Goal: Task Accomplishment & Management: Use online tool/utility

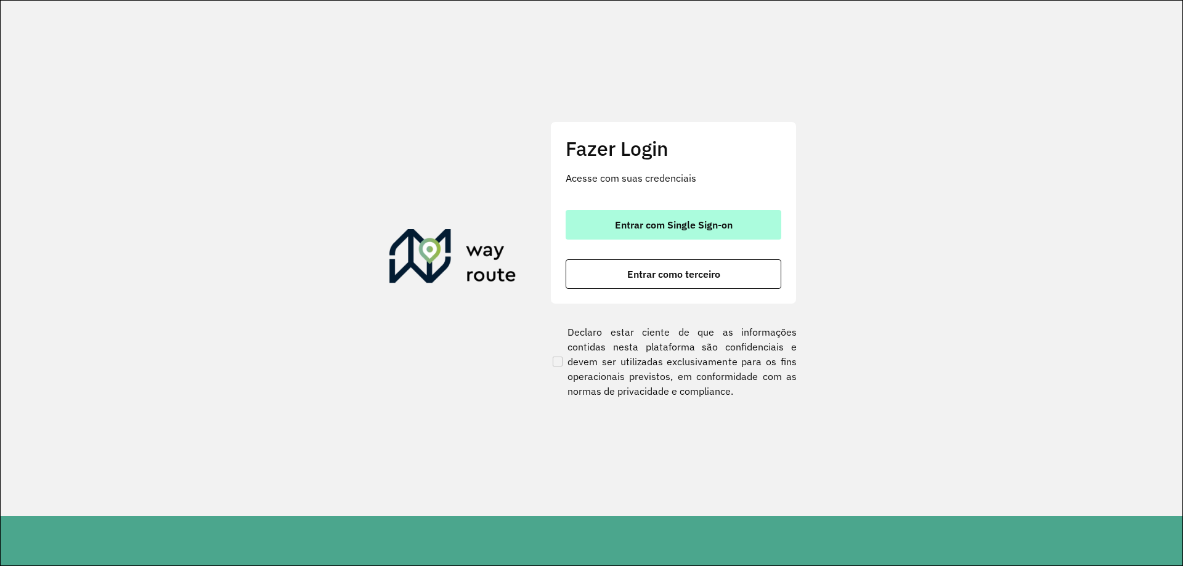
click at [694, 220] on span "Entrar com Single Sign-on" at bounding box center [674, 225] width 118 height 10
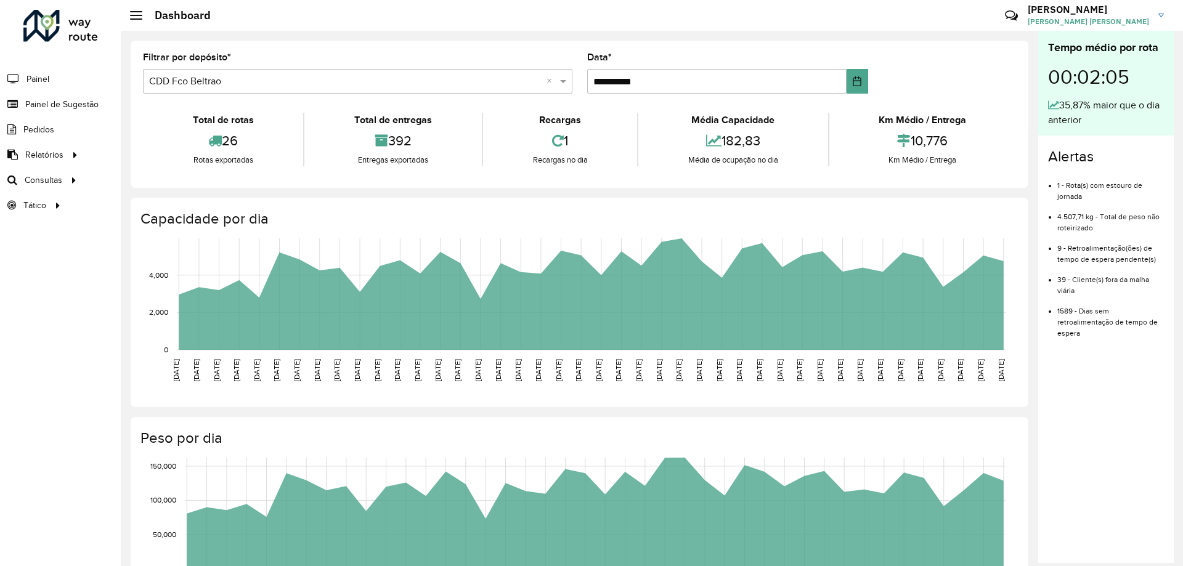
click at [782, 115] on div "Total de rotas 26 Rotas exportadas Total de entregas 392 Entregas exportadas Re…" at bounding box center [579, 139] width 873 height 72
click at [194, 182] on link "Roteirização" at bounding box center [205, 180] width 151 height 25
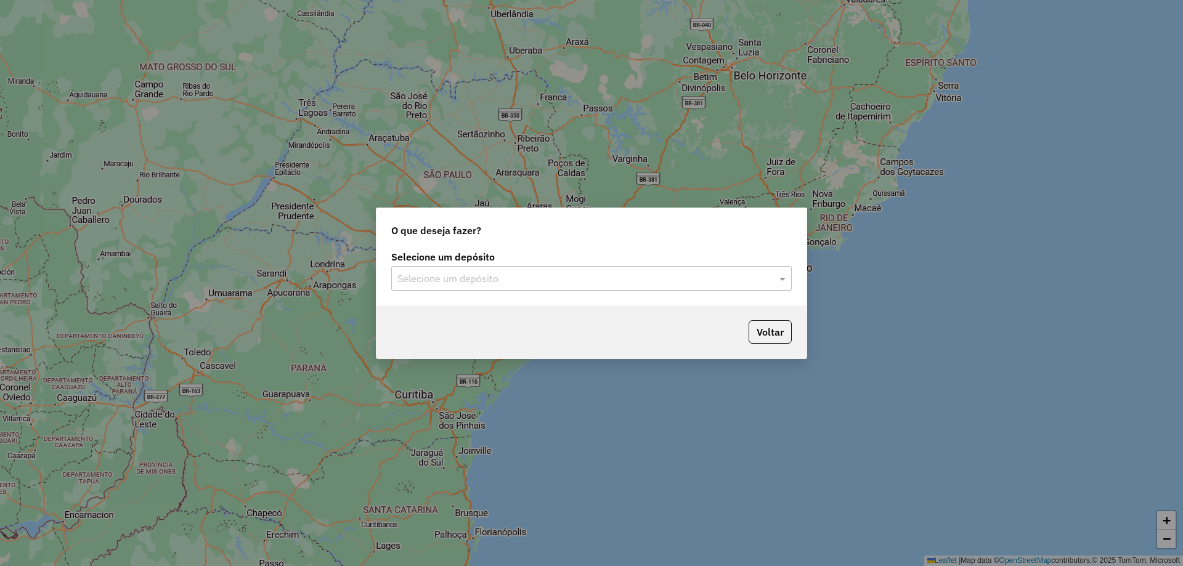
click at [708, 280] on input "text" at bounding box center [578, 279] width 363 height 15
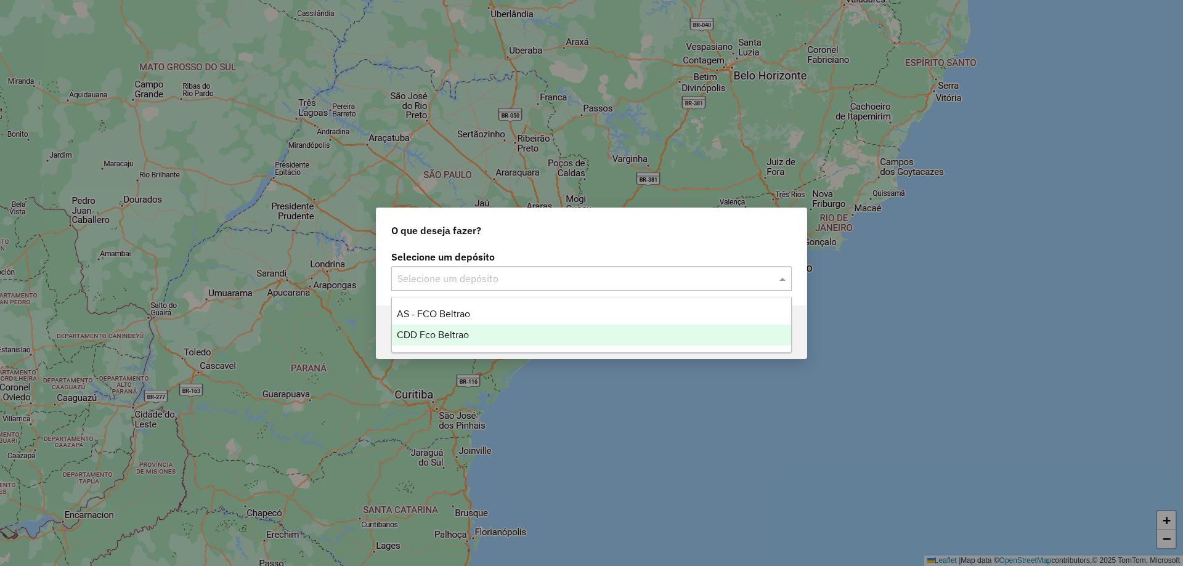
click at [470, 335] on div "CDD Fco Beltrao" at bounding box center [591, 335] width 399 height 21
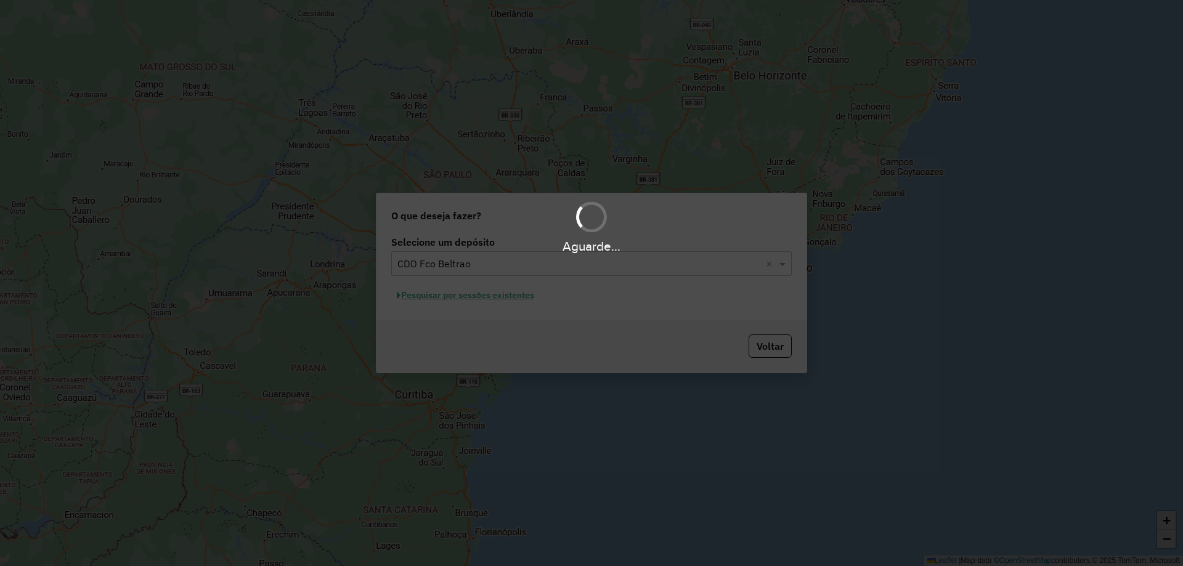
click at [492, 298] on div "Aguarde..." at bounding box center [591, 283] width 1183 height 566
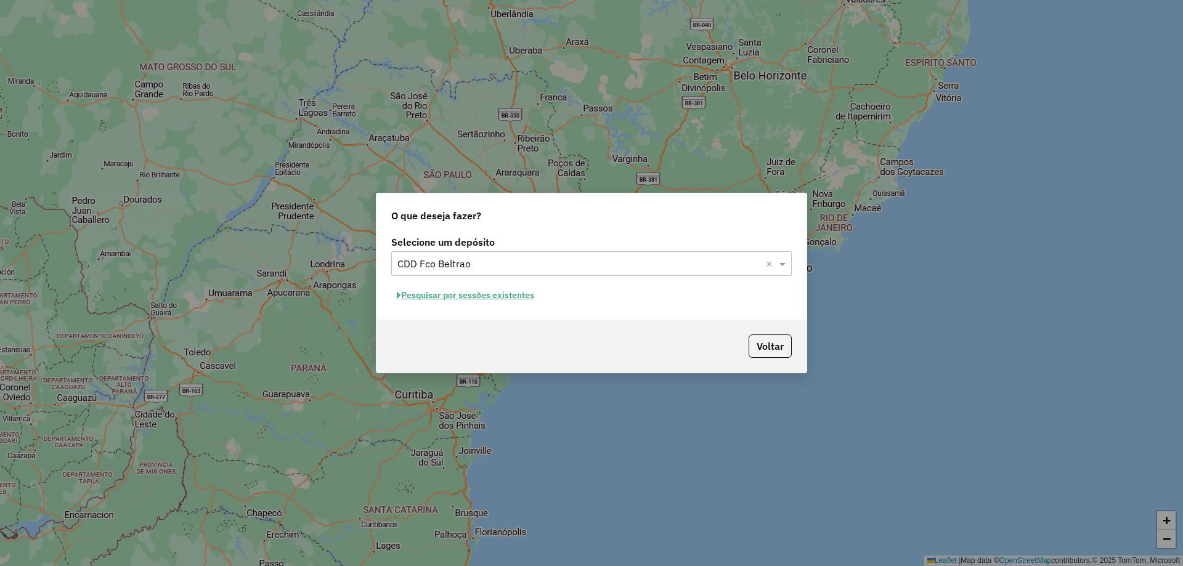
click at [484, 299] on button "Pesquisar por sessões existentes" at bounding box center [465, 295] width 148 height 19
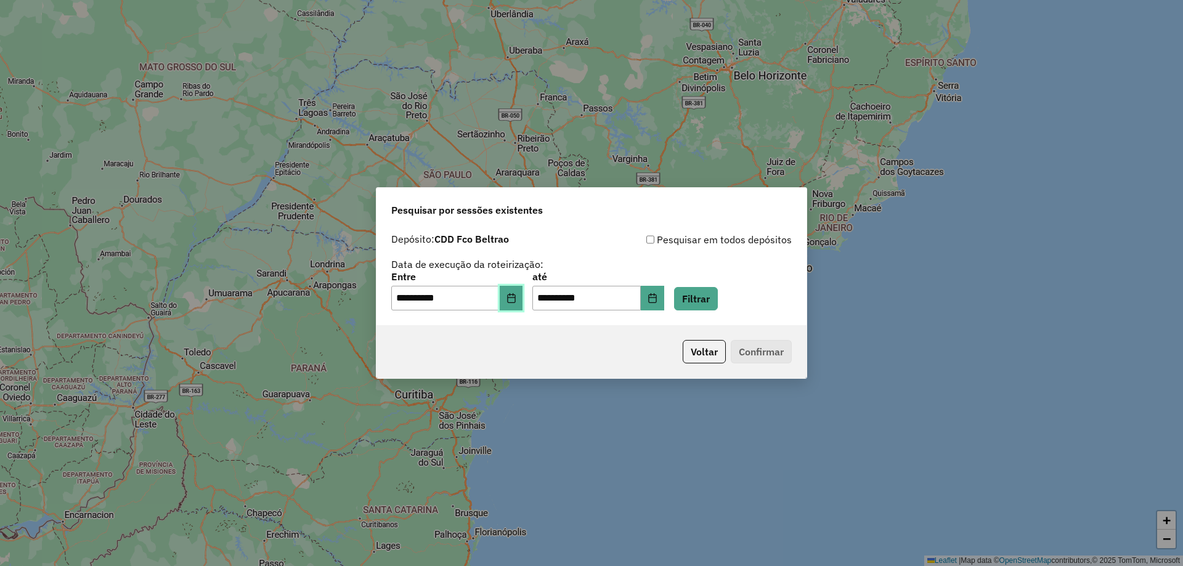
click at [516, 302] on icon "Choose Date" at bounding box center [511, 298] width 10 height 10
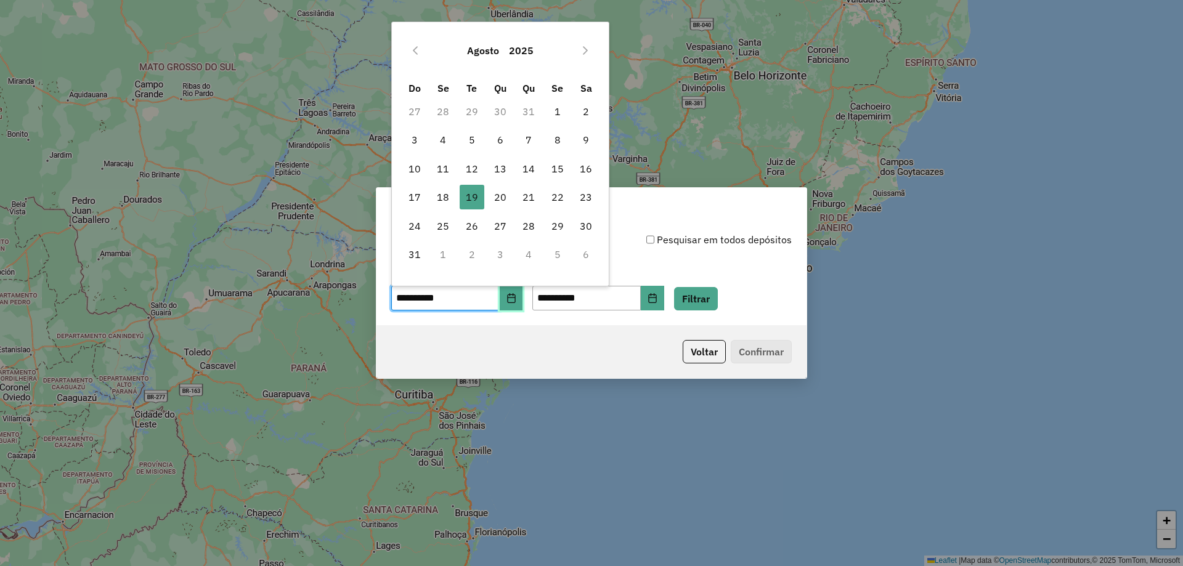
click at [516, 302] on icon "Choose Date" at bounding box center [511, 298] width 10 height 10
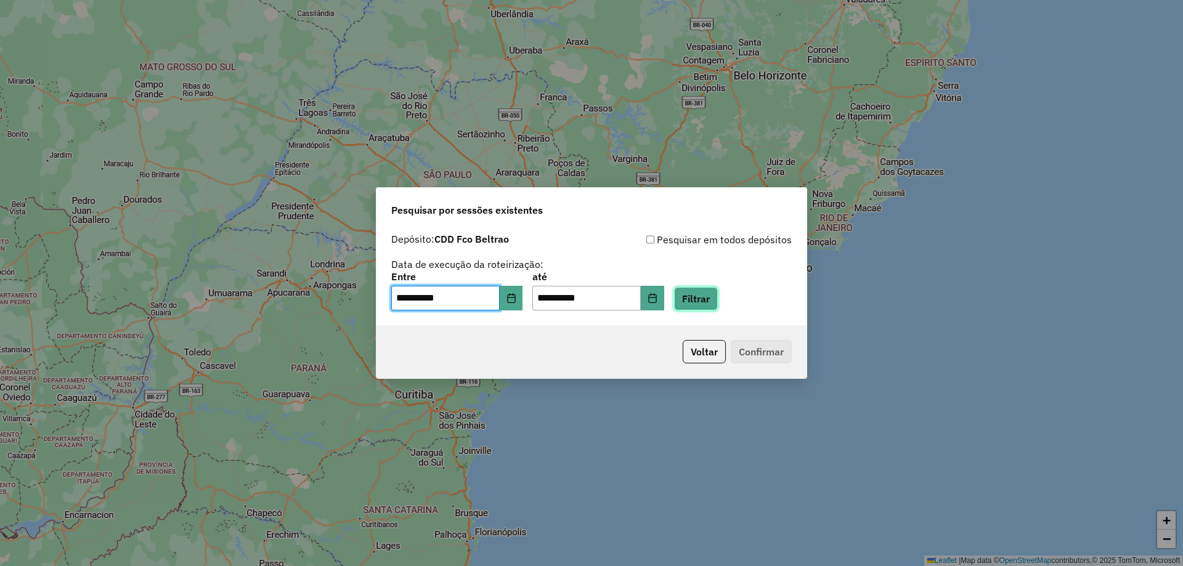
click at [718, 305] on button "Filtrar" at bounding box center [696, 298] width 44 height 23
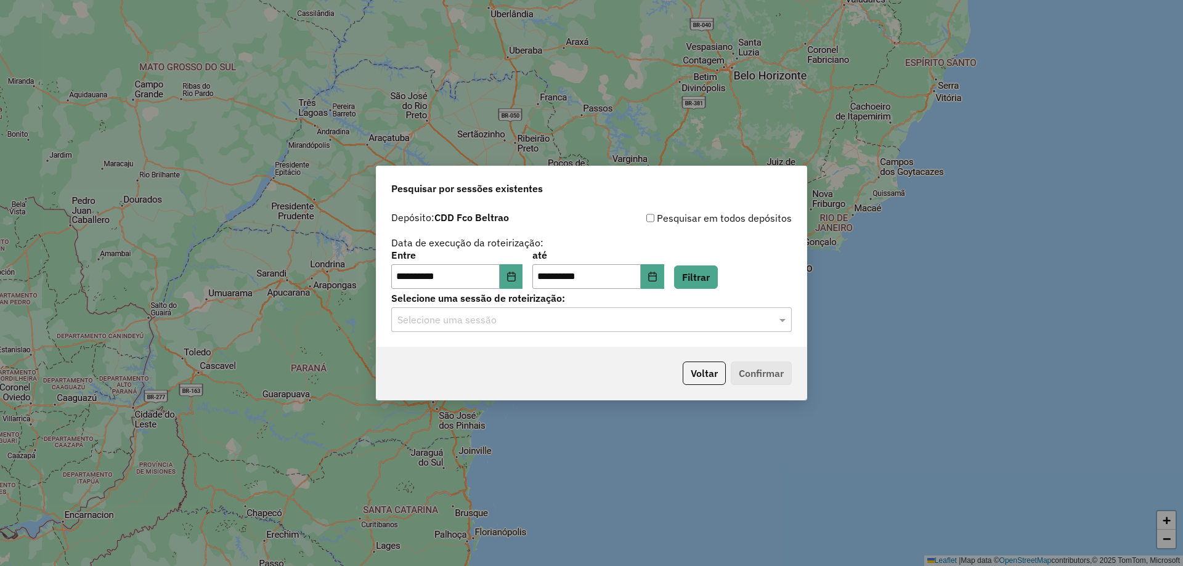
click at [578, 328] on div "Selecione uma sessão" at bounding box center [591, 319] width 400 height 25
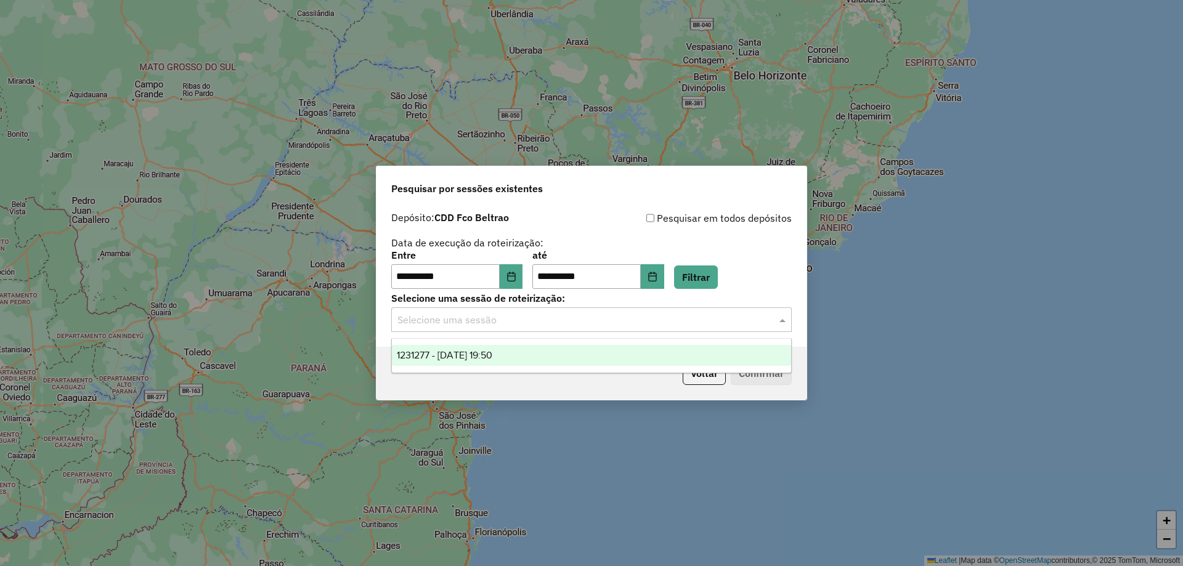
click at [471, 363] on div "1231277 - 19/08/2025 19:50" at bounding box center [591, 355] width 399 height 21
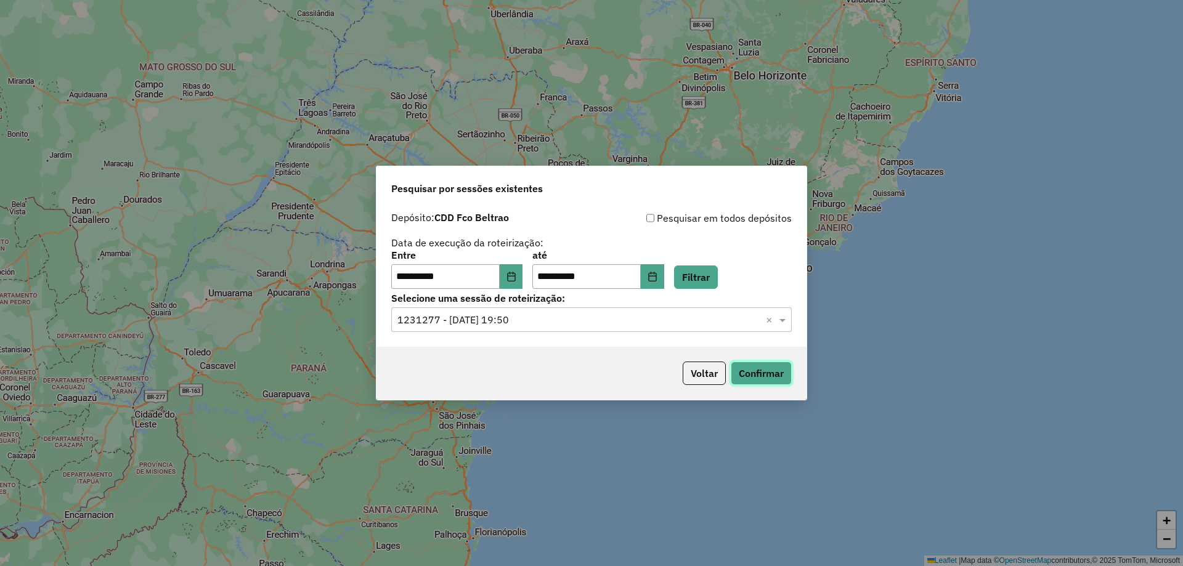
click at [769, 371] on button "Confirmar" at bounding box center [761, 373] width 61 height 23
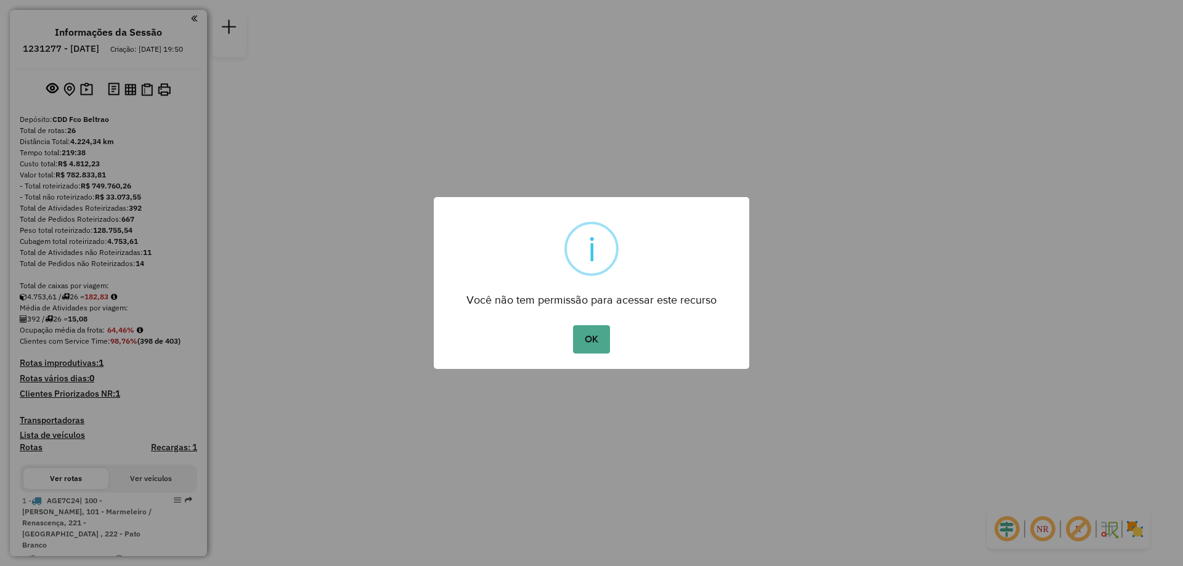
click at [736, 241] on div "× i Você não tem permissão para acessar este recurso OK No Cancel" at bounding box center [591, 283] width 315 height 172
click at [575, 330] on button "OK" at bounding box center [591, 339] width 36 height 28
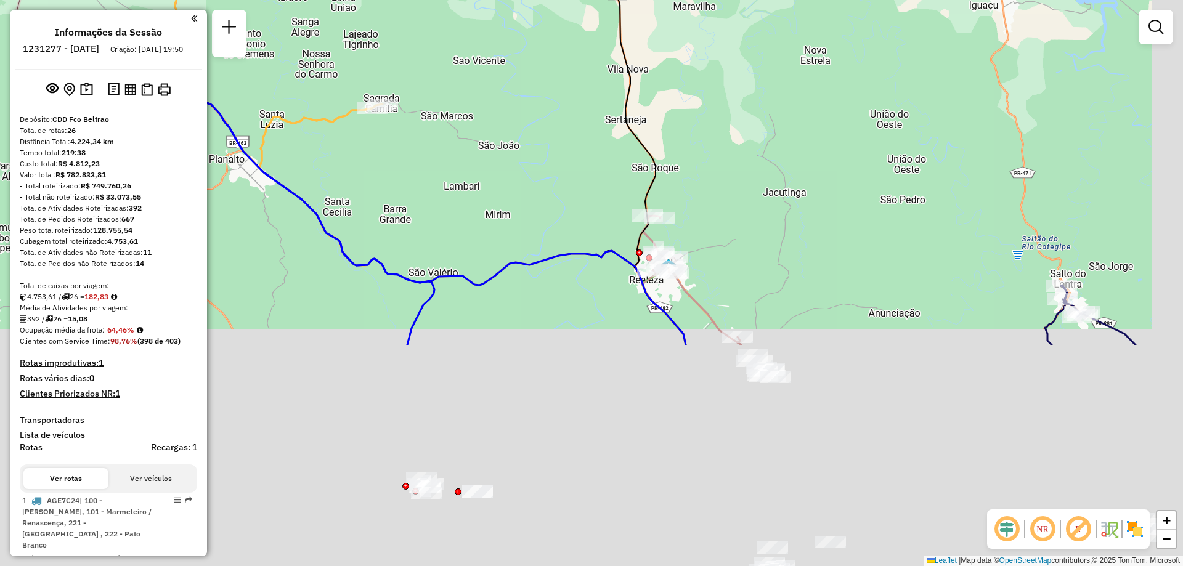
drag, startPoint x: 546, startPoint y: 344, endPoint x: 506, endPoint y: 148, distance: 199.4
click at [506, 148] on div "Janela de atendimento Grade de atendimento Capacidade Transportadoras Veículos …" at bounding box center [591, 283] width 1183 height 566
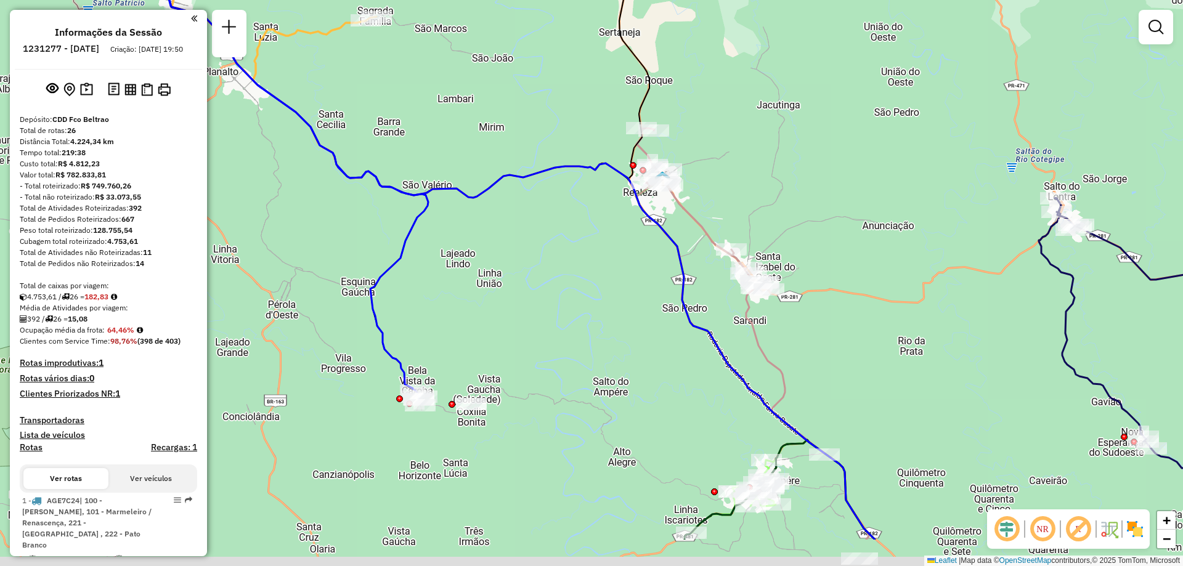
drag, startPoint x: 490, startPoint y: 349, endPoint x: 482, endPoint y: 202, distance: 146.8
click at [482, 202] on div "Janela de atendimento Grade de atendimento Capacidade Transportadoras Veículos …" at bounding box center [591, 283] width 1183 height 566
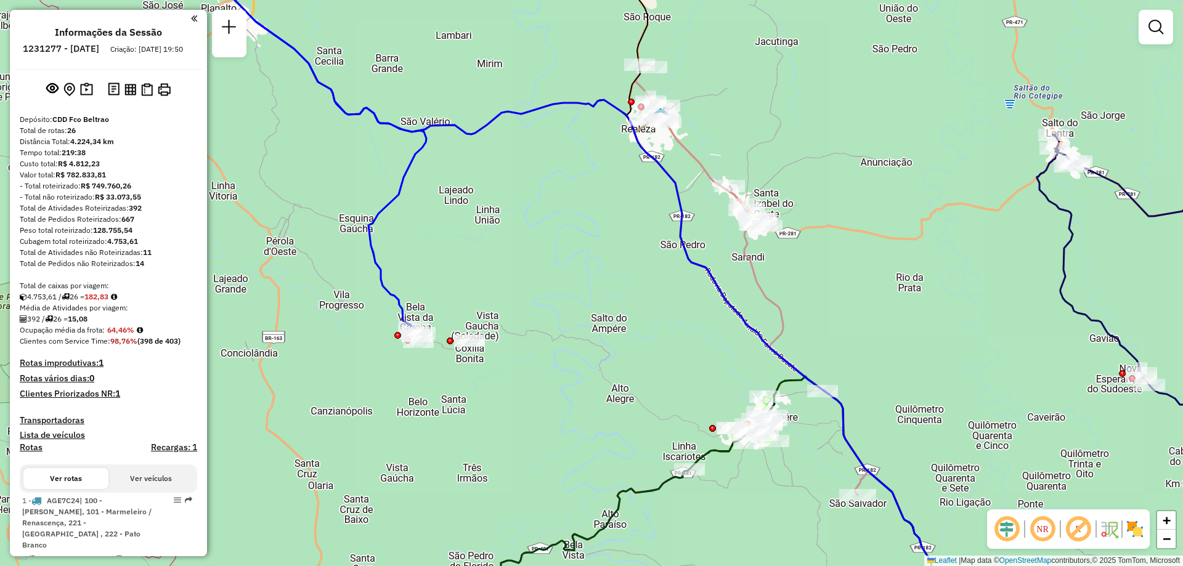
click at [392, 294] on icon at bounding box center [297, 139] width 257 height 393
select select "**********"
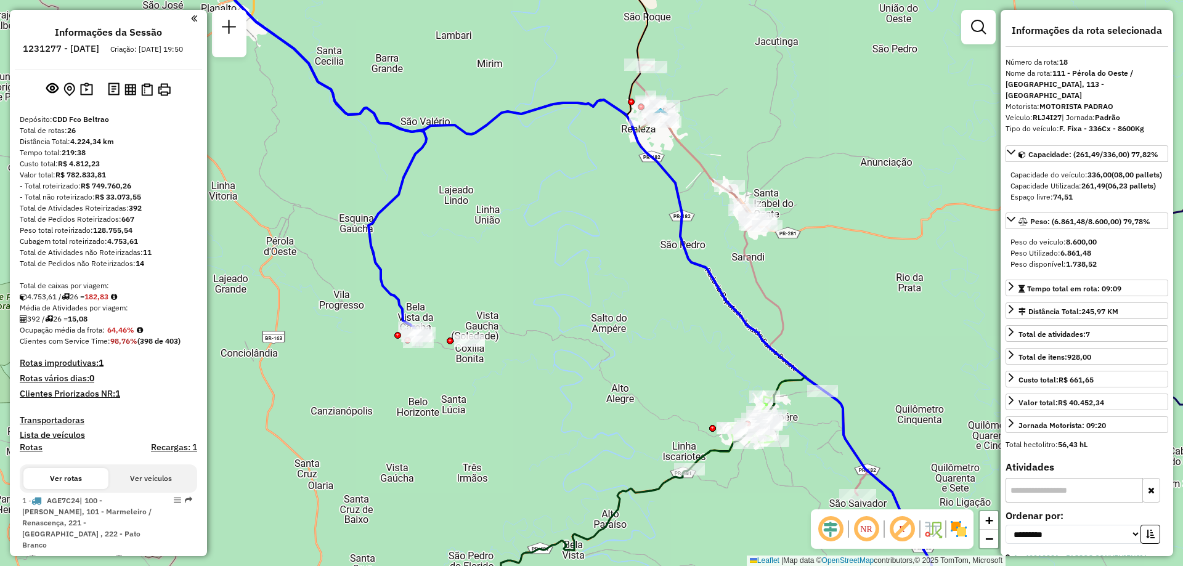
scroll to position [1734, 0]
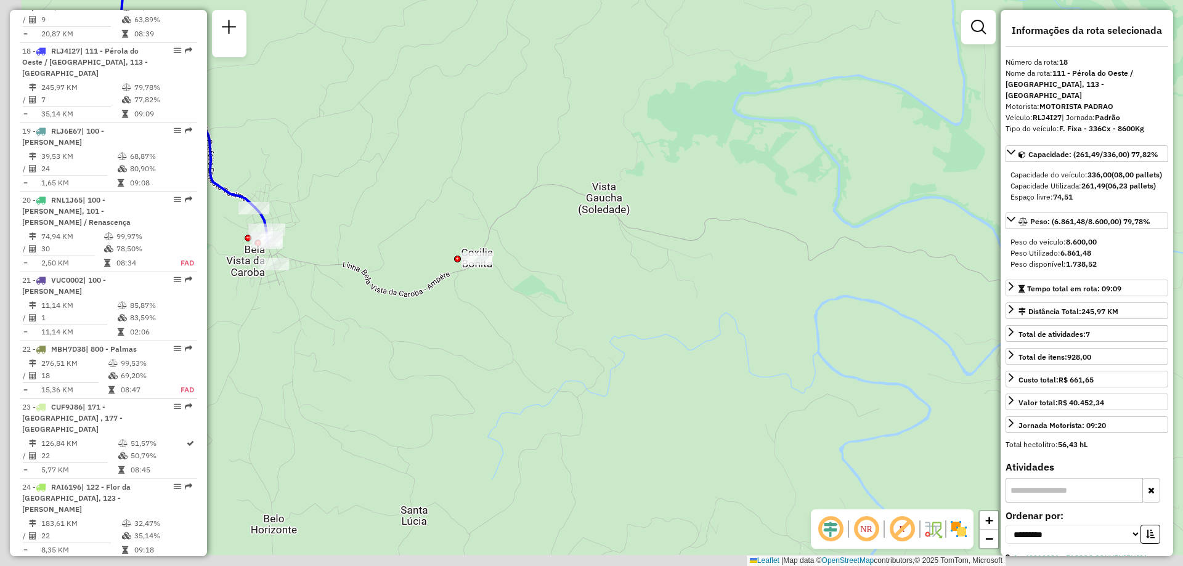
drag, startPoint x: 293, startPoint y: 320, endPoint x: 397, endPoint y: 268, distance: 117.1
click at [397, 268] on div "Janela de atendimento Grade de atendimento Capacidade Transportadoras Veículos …" at bounding box center [591, 283] width 1183 height 566
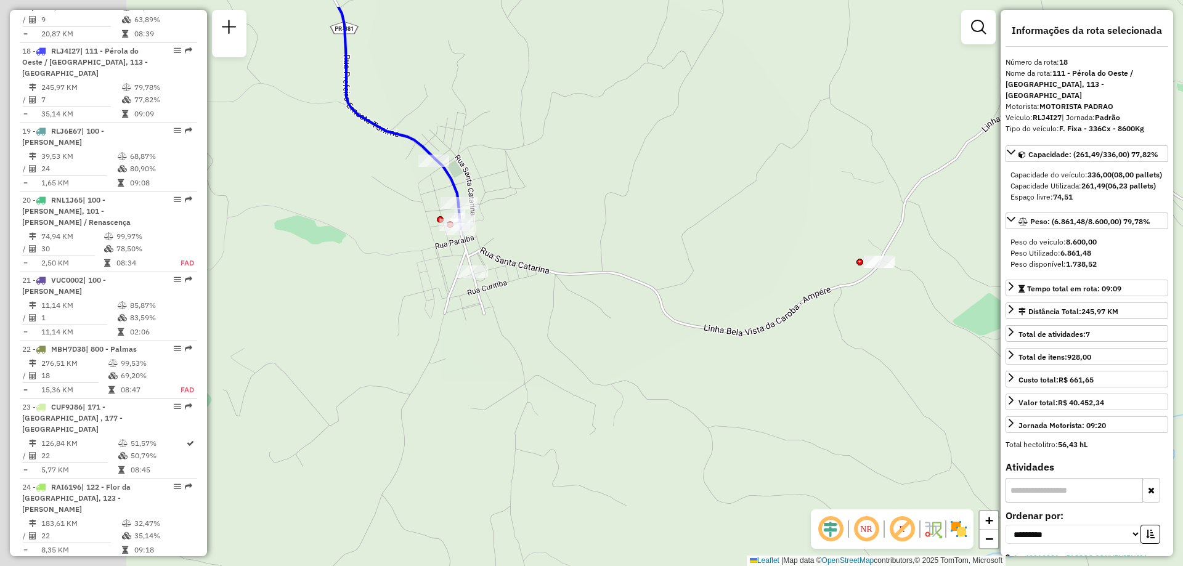
drag, startPoint x: 505, startPoint y: 333, endPoint x: 519, endPoint y: 336, distance: 14.6
click at [519, 336] on div "Janela de atendimento Grade de atendimento Capacidade Transportadoras Veículos …" at bounding box center [591, 283] width 1183 height 566
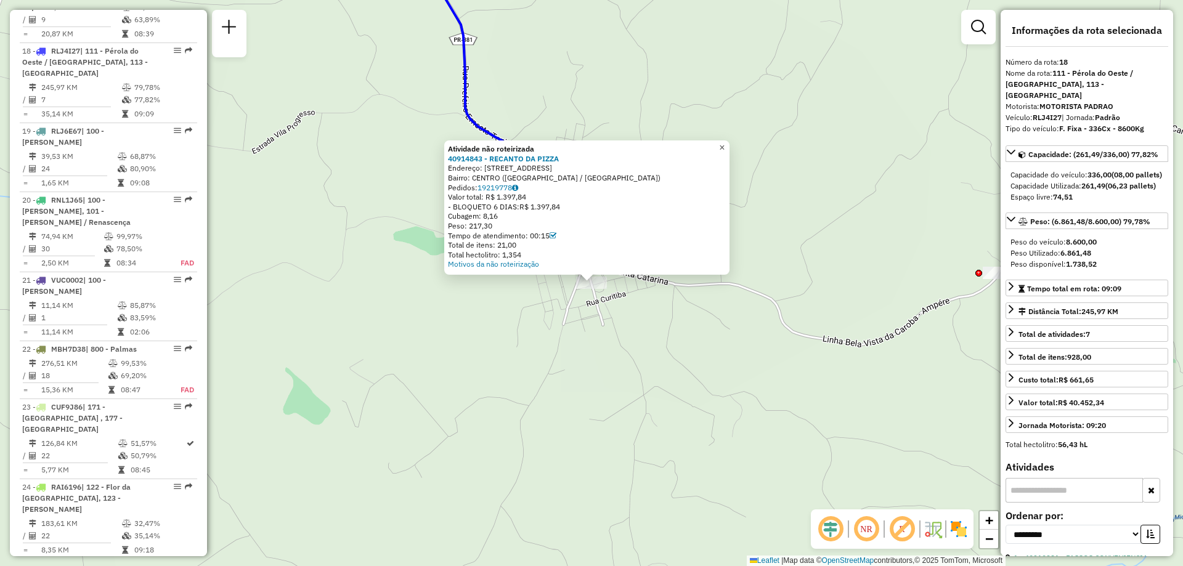
click at [724, 148] on span "×" at bounding box center [722, 147] width 6 height 10
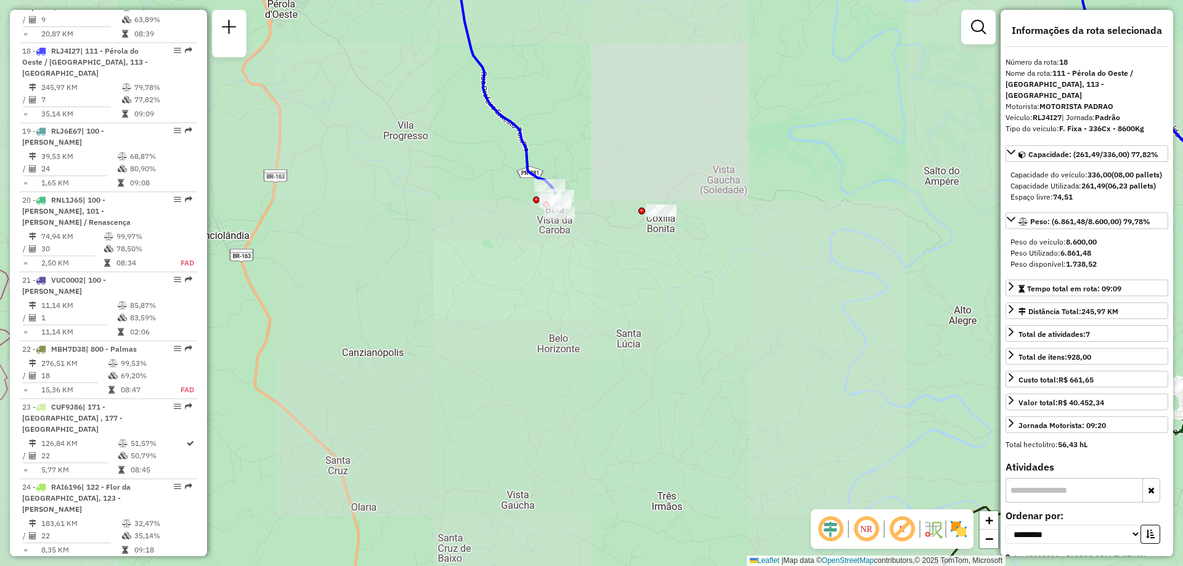
drag, startPoint x: 724, startPoint y: 215, endPoint x: 683, endPoint y: 307, distance: 100.6
click at [684, 307] on div "Janela de atendimento Grade de atendimento Capacidade Transportadoras Veículos …" at bounding box center [591, 283] width 1183 height 566
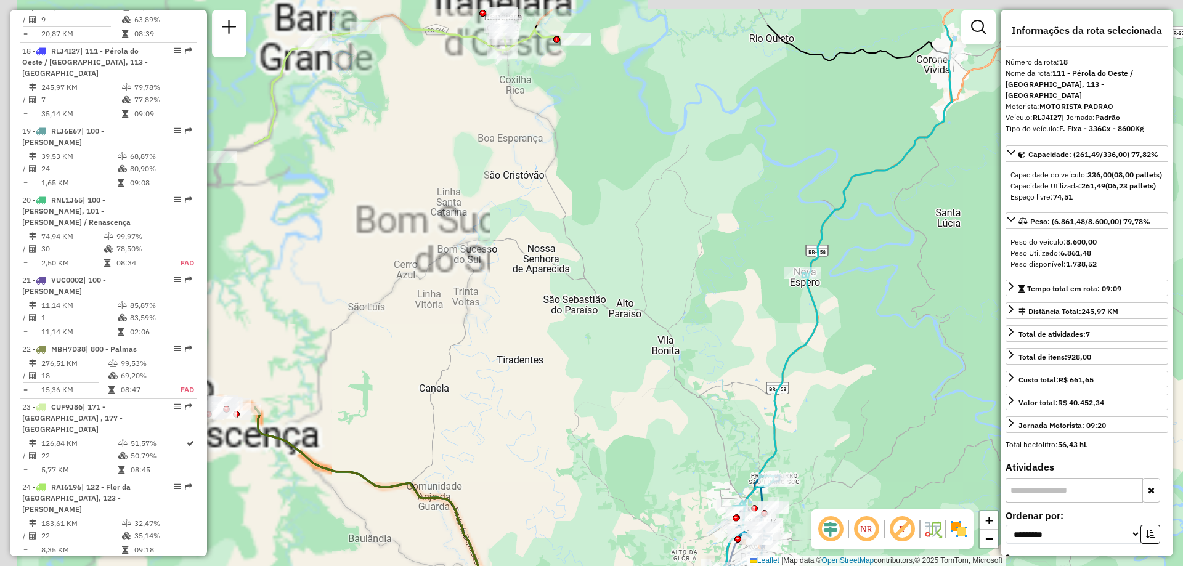
drag, startPoint x: 342, startPoint y: 234, endPoint x: 716, endPoint y: 288, distance: 377.8
click at [721, 310] on div "Janela de atendimento Grade de atendimento Capacidade Transportadoras Veículos …" at bounding box center [591, 283] width 1183 height 566
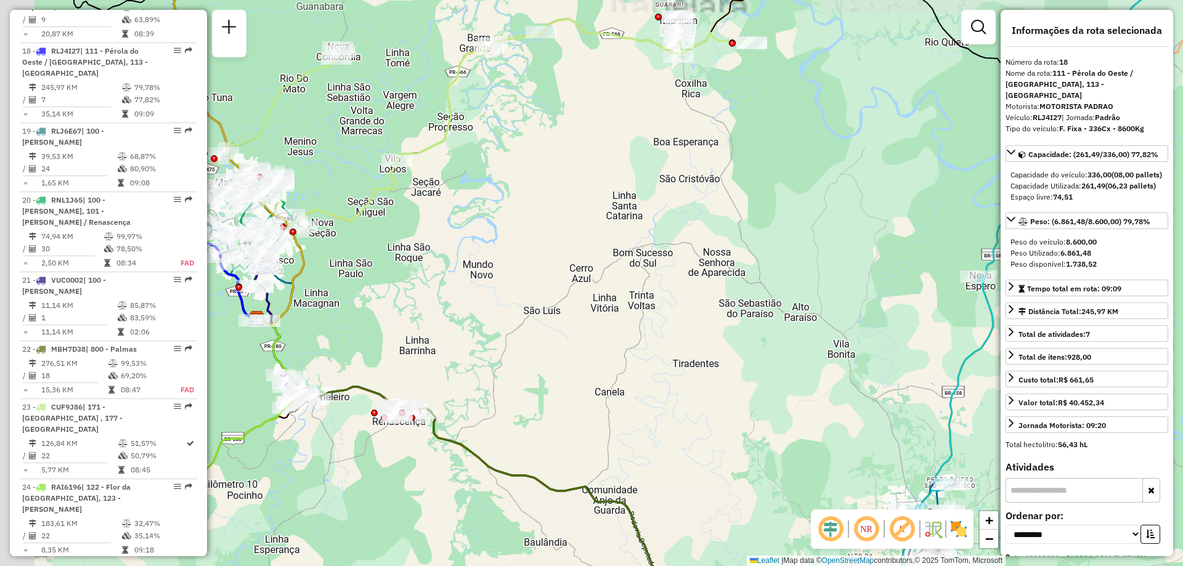
drag, startPoint x: 591, startPoint y: 216, endPoint x: 719, endPoint y: 195, distance: 129.2
click at [718, 195] on div "Janela de atendimento Grade de atendimento Capacidade Transportadoras Veículos …" at bounding box center [591, 283] width 1183 height 566
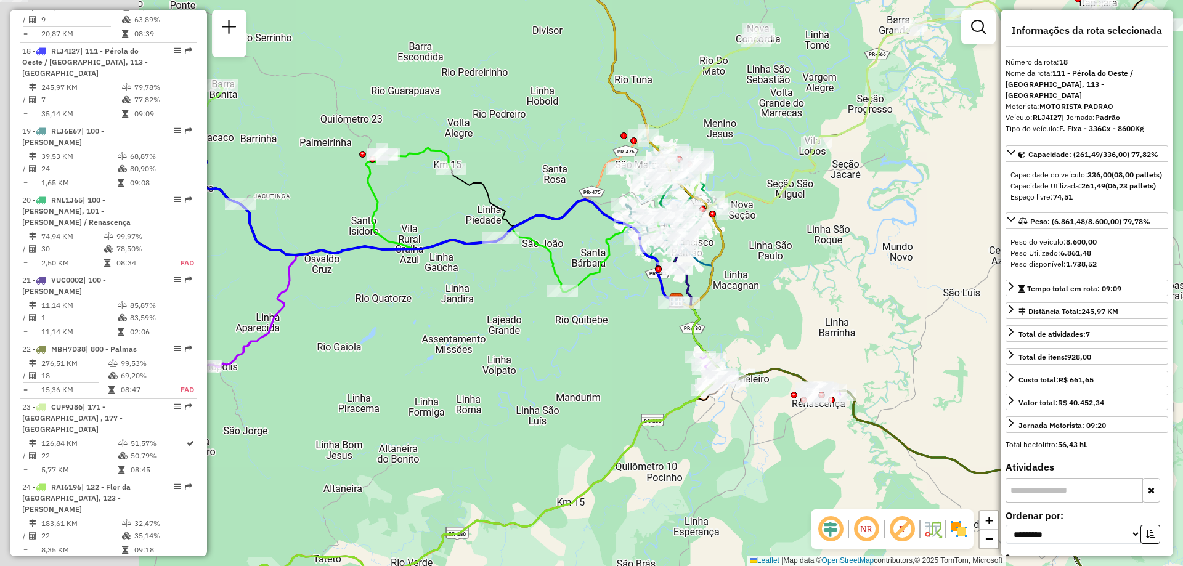
drag, startPoint x: 779, startPoint y: 201, endPoint x: 864, endPoint y: 202, distance: 85.0
click at [864, 202] on div "Janela de atendimento Grade de atendimento Capacidade Transportadoras Veículos …" at bounding box center [591, 283] width 1183 height 566
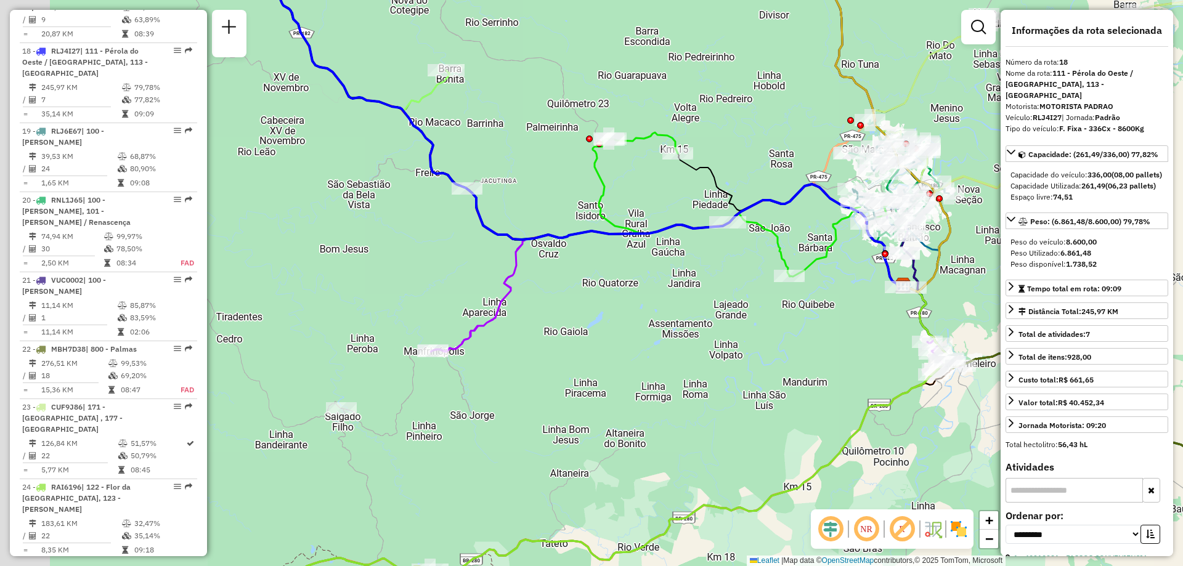
drag, startPoint x: 601, startPoint y: 212, endPoint x: 913, endPoint y: 245, distance: 314.0
click at [903, 243] on icon at bounding box center [564, 106] width 676 height 359
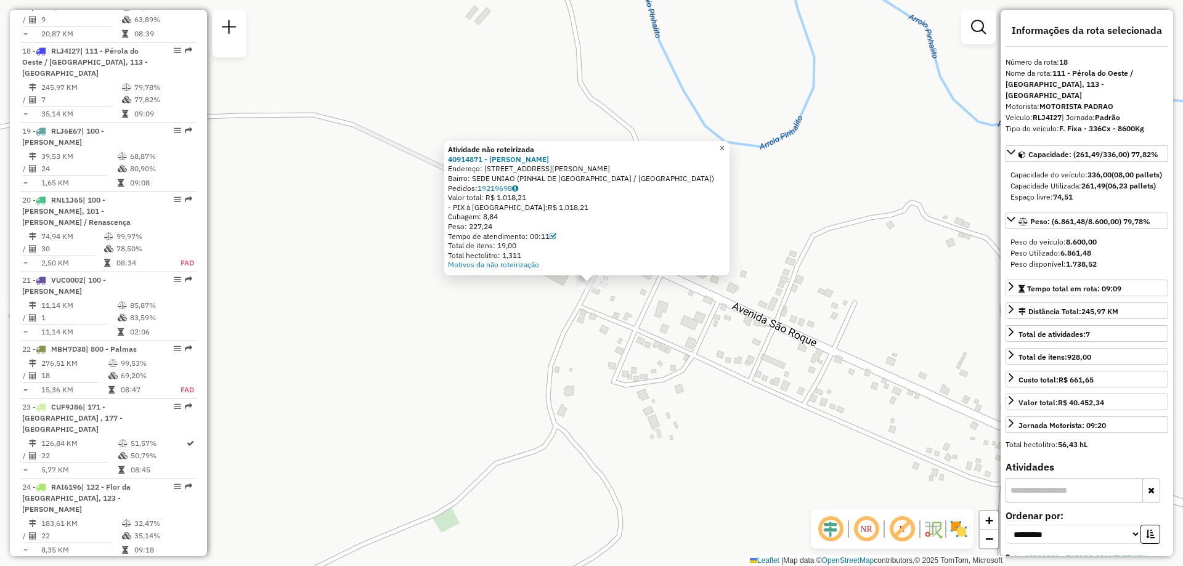
click at [724, 144] on span "×" at bounding box center [722, 148] width 6 height 10
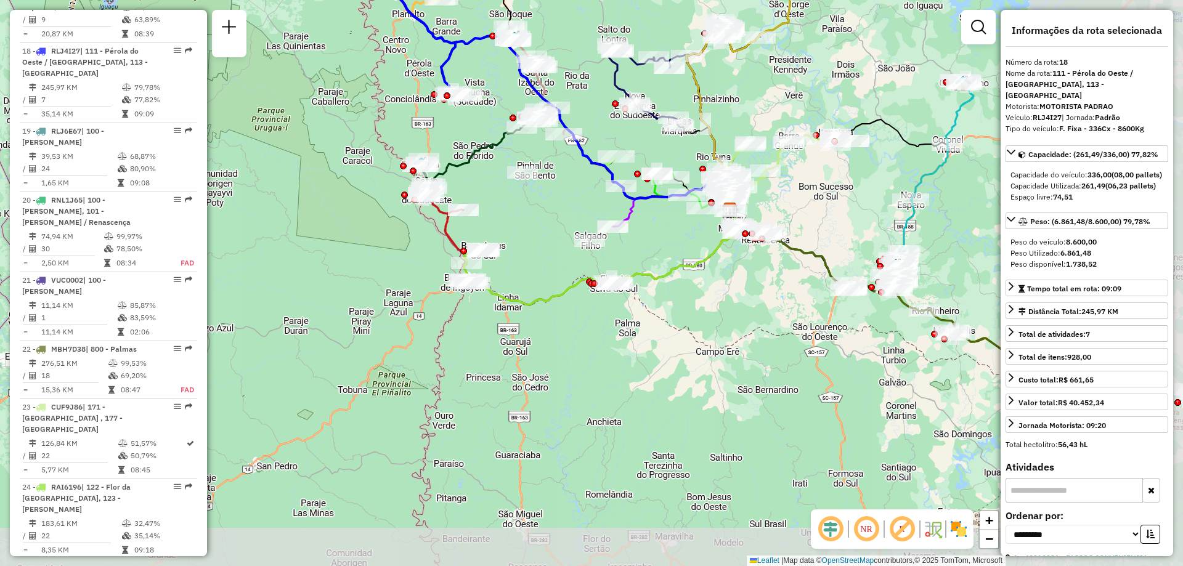
drag, startPoint x: 831, startPoint y: 329, endPoint x: 517, endPoint y: 195, distance: 341.7
click at [517, 195] on div "Janela de atendimento Grade de atendimento Capacidade Transportadoras Veículos …" at bounding box center [591, 283] width 1183 height 566
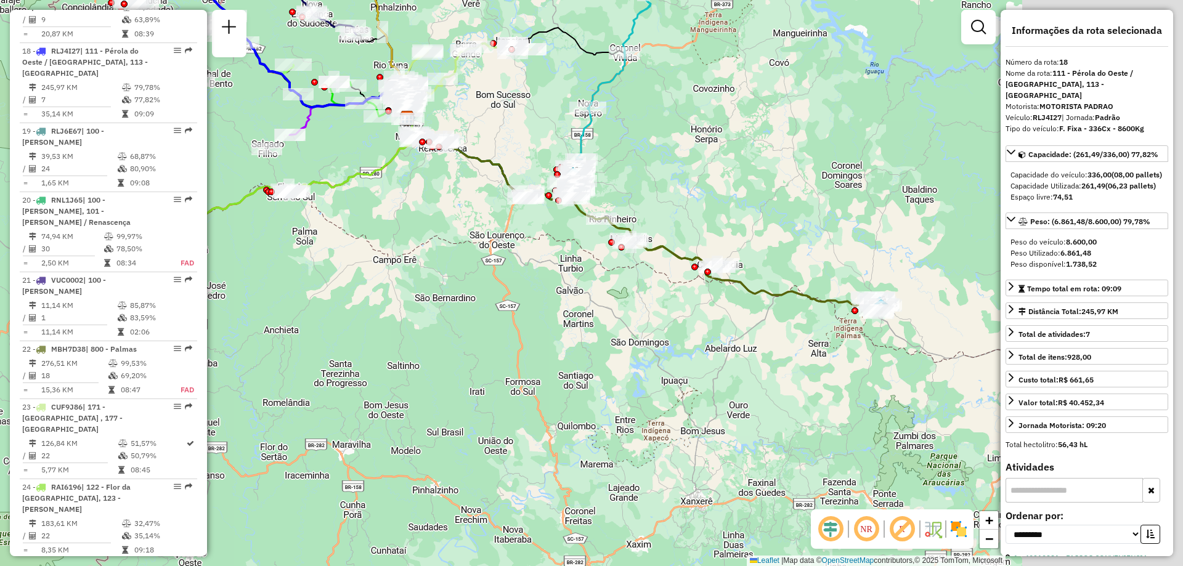
drag, startPoint x: 763, startPoint y: 286, endPoint x: 389, endPoint y: 221, distance: 379.7
click at [389, 221] on div "Janela de atendimento Grade de atendimento Capacidade Transportadoras Veículos …" at bounding box center [591, 283] width 1183 height 566
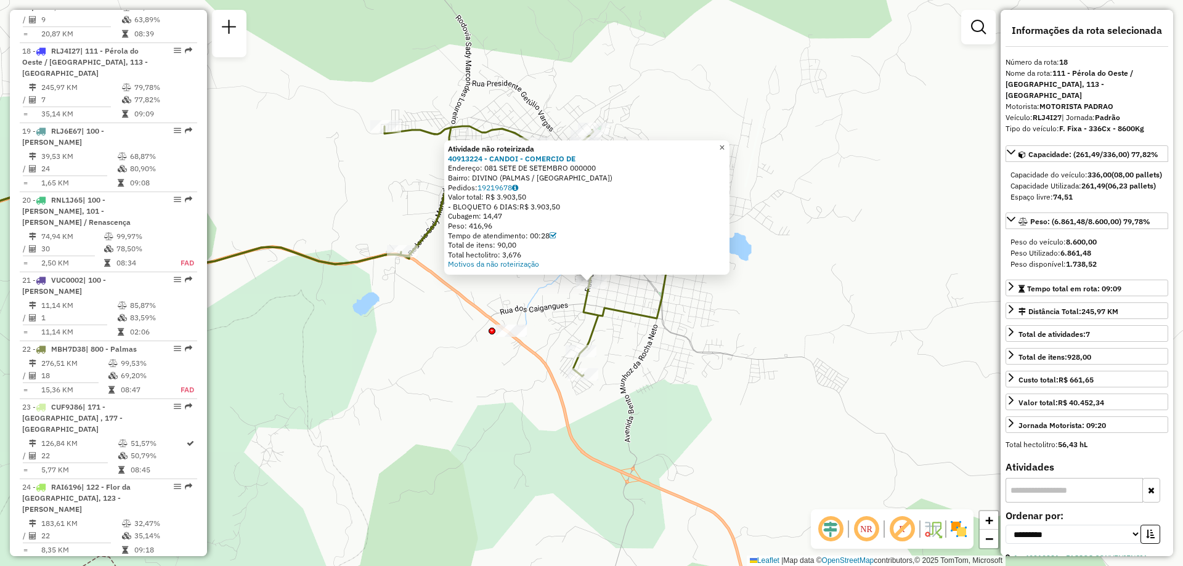
click at [724, 142] on span "×" at bounding box center [722, 147] width 6 height 10
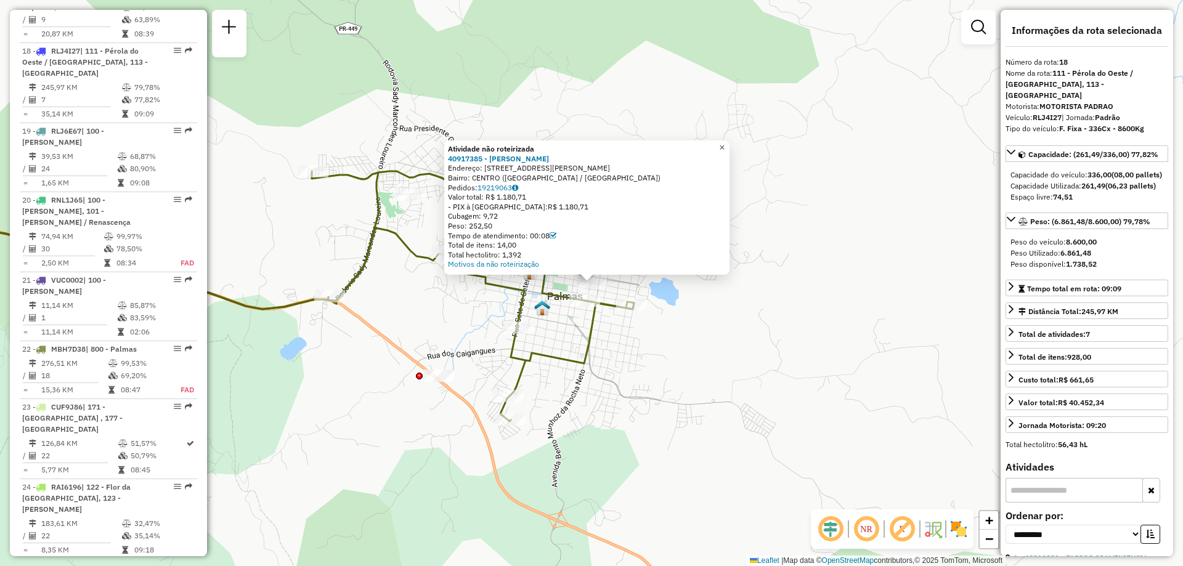
click at [724, 147] on span "×" at bounding box center [722, 147] width 6 height 10
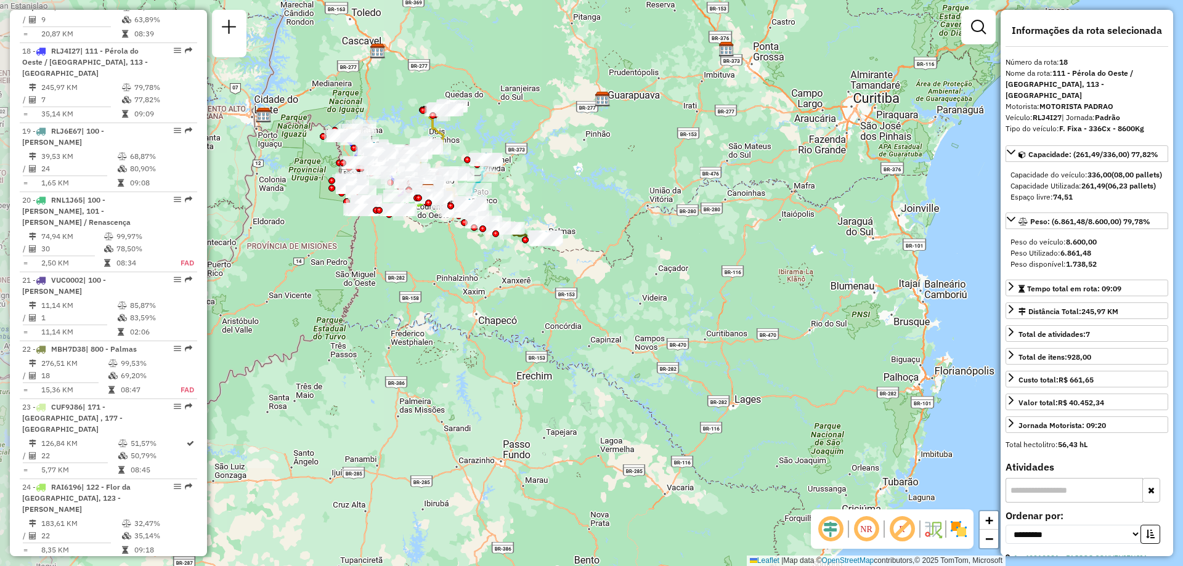
drag, startPoint x: 308, startPoint y: 77, endPoint x: 513, endPoint y: 202, distance: 240.3
click at [509, 201] on div "Janela de atendimento Grade de atendimento Capacidade Transportadoras Veículos …" at bounding box center [591, 283] width 1183 height 566
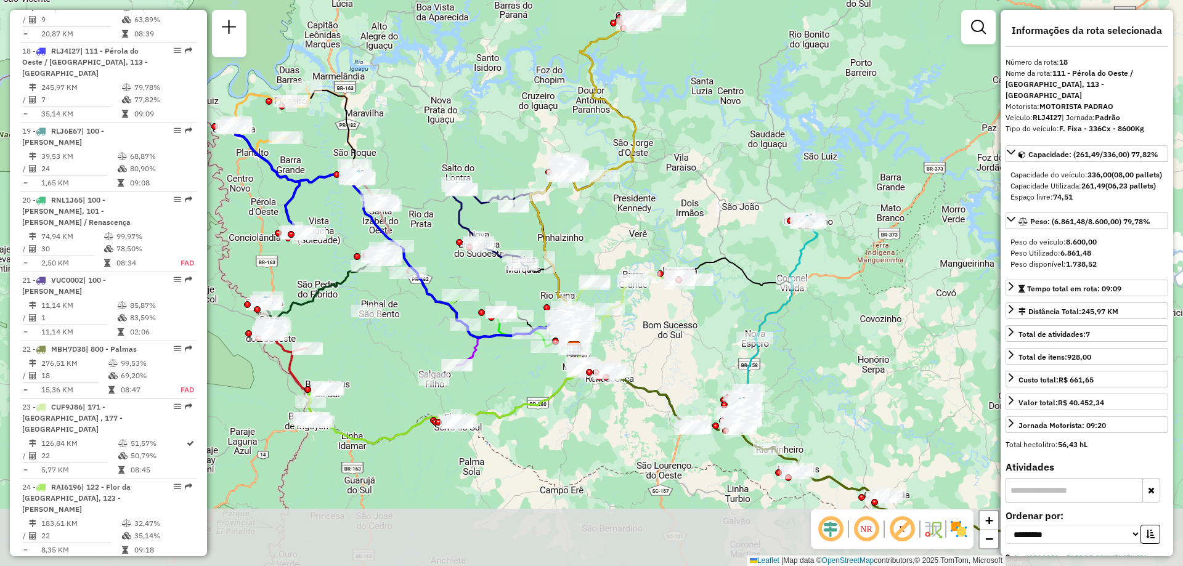
drag, startPoint x: 511, startPoint y: 219, endPoint x: 462, endPoint y: 152, distance: 83.8
click at [462, 152] on div "Janela de atendimento Grade de atendimento Capacidade Transportadoras Veículos …" at bounding box center [591, 283] width 1183 height 566
